Goal: Information Seeking & Learning: Learn about a topic

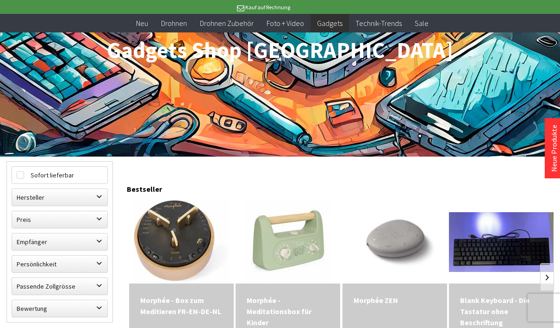
scroll to position [231, 0]
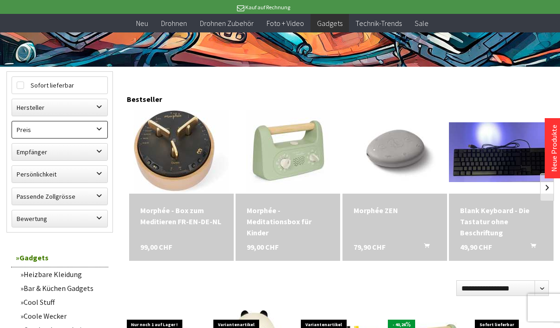
click at [69, 128] on label "Preis" at bounding box center [59, 129] width 95 height 17
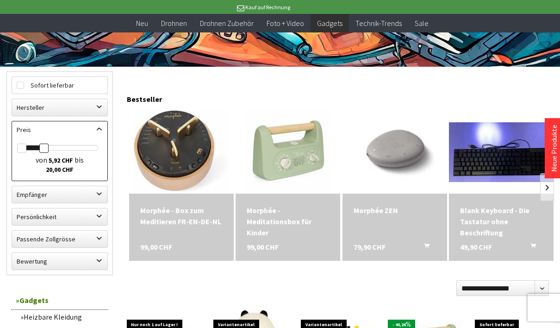
drag, startPoint x: 95, startPoint y: 150, endPoint x: 43, endPoint y: 149, distance: 51.4
click at [43, 149] on div at bounding box center [43, 147] width 9 height 9
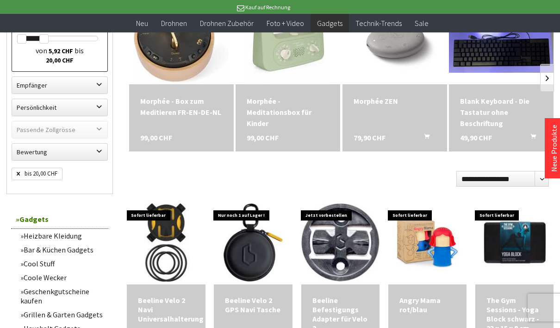
scroll to position [385, 0]
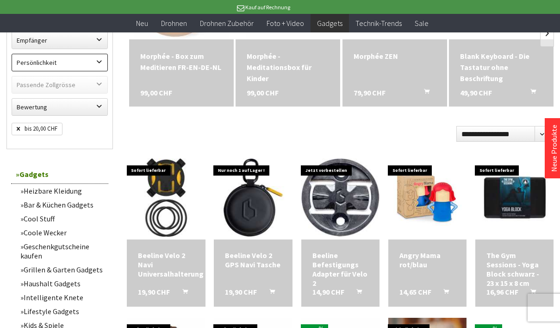
click at [74, 57] on label "Persönlichkeit" at bounding box center [59, 62] width 95 height 17
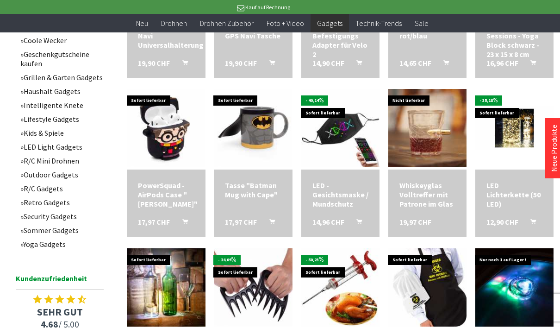
scroll to position [694, 0]
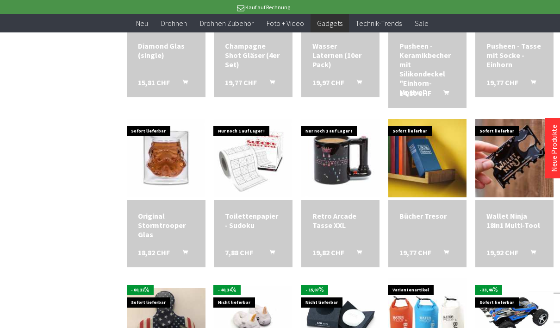
scroll to position [1311, 0]
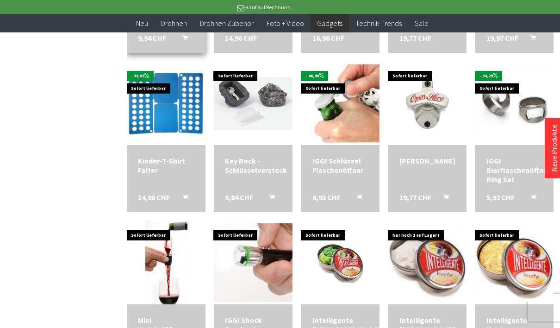
scroll to position [1619, 0]
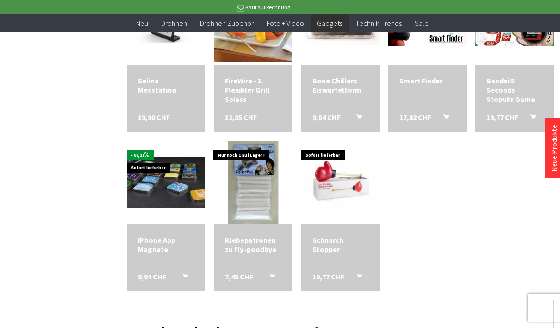
scroll to position [1927, 0]
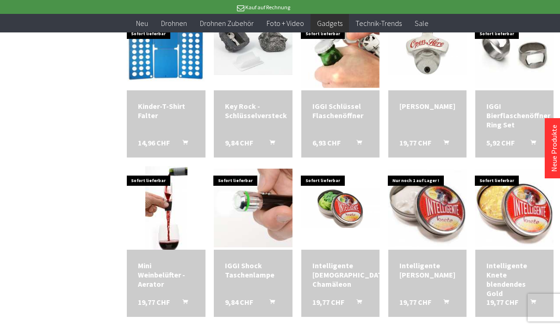
scroll to position [1337, 0]
